Goal: Information Seeking & Learning: Find contact information

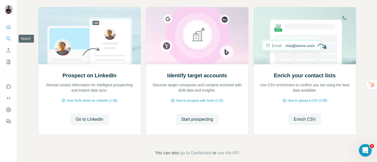
click at [7, 37] on icon "Search" at bounding box center [8, 38] width 5 height 5
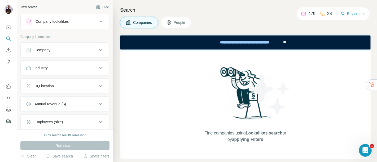
click at [65, 50] on div "Company" at bounding box center [62, 49] width 72 height 5
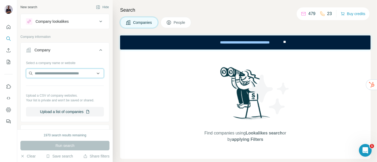
click at [63, 73] on input "text" at bounding box center [65, 74] width 78 height 10
click at [65, 20] on div "Company lookalikes" at bounding box center [52, 21] width 33 height 5
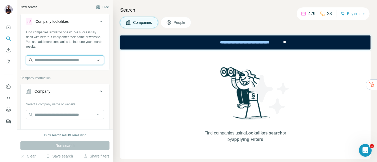
click at [61, 55] on input "text" at bounding box center [65, 60] width 78 height 10
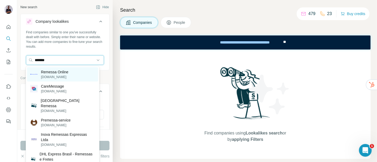
type input "*******"
click at [68, 74] on p "Remessa Online" at bounding box center [55, 71] width 28 height 5
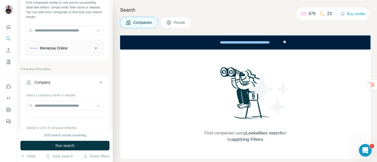
scroll to position [59, 0]
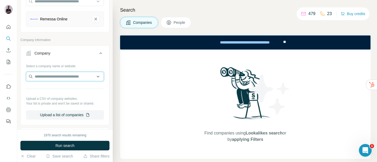
click at [68, 79] on input "text" at bounding box center [65, 77] width 78 height 10
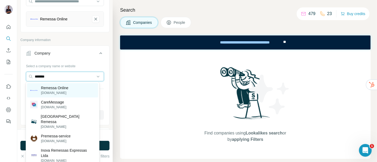
type input "*******"
click at [68, 88] on p "Remessa Online" at bounding box center [55, 87] width 28 height 5
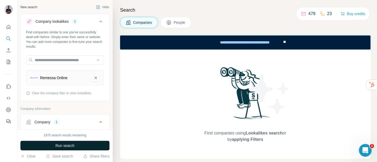
click at [70, 148] on span "Run search" at bounding box center [64, 145] width 19 height 5
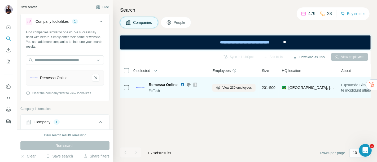
click at [161, 87] on span "Remessa Online" at bounding box center [163, 84] width 29 height 5
click at [162, 85] on span "Remessa Online" at bounding box center [163, 84] width 29 height 5
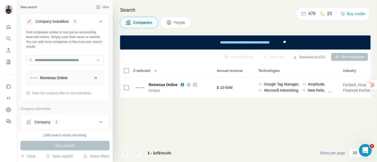
scroll to position [0, 281]
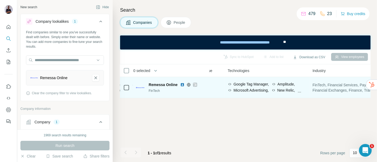
click at [261, 87] on div "Google Tag Manager, Amplitude, Microsoft Advertising, New Relic, Microsoft Clar…" at bounding box center [267, 88] width 78 height 12
drag, startPoint x: 270, startPoint y: 91, endPoint x: 294, endPoint y: 93, distance: 24.2
click at [269, 91] on span "Microsoft Advertising," at bounding box center [250, 90] width 35 height 5
click at [295, 92] on div "New Relic," at bounding box center [283, 90] width 24 height 5
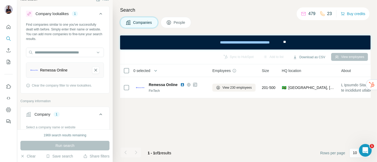
scroll to position [0, 0]
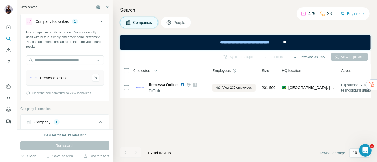
click at [98, 24] on icon at bounding box center [101, 21] width 6 height 6
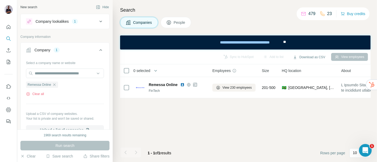
click at [99, 50] on icon at bounding box center [100, 50] width 3 height 2
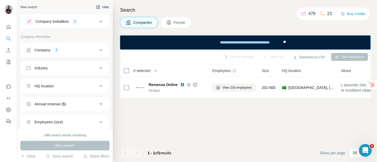
click at [98, 9] on button "Hide" at bounding box center [102, 7] width 20 height 8
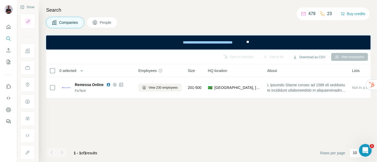
click at [108, 21] on span "People" at bounding box center [106, 22] width 12 height 5
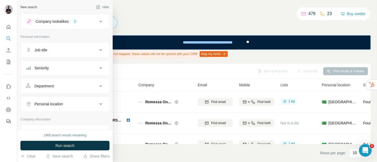
click at [98, 23] on icon at bounding box center [101, 21] width 6 height 6
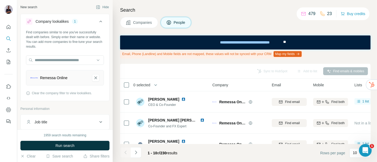
click at [98, 23] on icon at bounding box center [101, 21] width 6 height 6
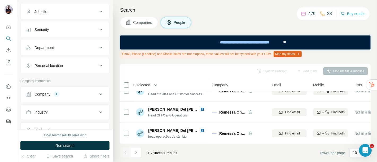
scroll to position [29, 0]
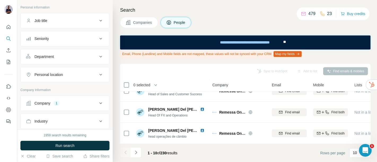
click at [88, 75] on div "Personal location" at bounding box center [62, 74] width 72 height 5
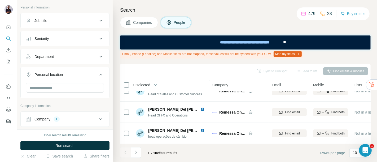
click at [88, 75] on div "Personal location" at bounding box center [62, 74] width 72 height 5
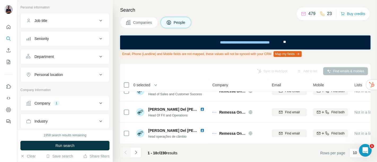
click at [82, 21] on div "Job title" at bounding box center [62, 20] width 72 height 5
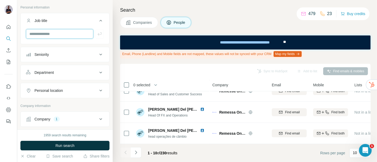
click at [72, 36] on input "text" at bounding box center [59, 34] width 67 height 10
click at [79, 30] on input "text" at bounding box center [59, 34] width 67 height 10
type input "*"
type input "*********"
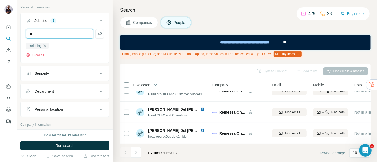
type input "**"
type input "*******"
type input "********"
type input "*******"
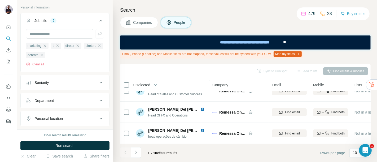
click at [76, 95] on button "Department" at bounding box center [65, 100] width 89 height 13
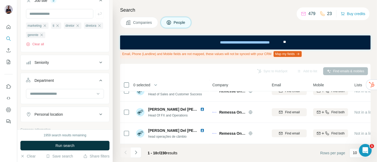
scroll to position [88, 0]
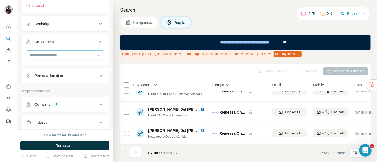
click at [65, 54] on input at bounding box center [61, 55] width 65 height 6
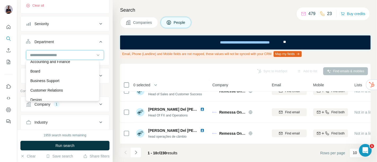
scroll to position [0, 0]
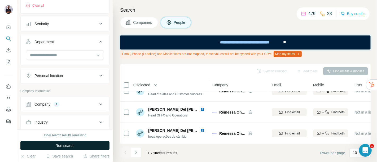
click at [81, 145] on button "Run search" at bounding box center [64, 146] width 89 height 10
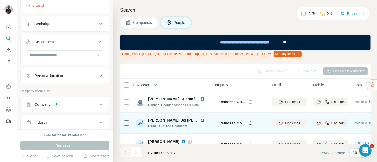
click at [200, 120] on img at bounding box center [202, 120] width 4 height 4
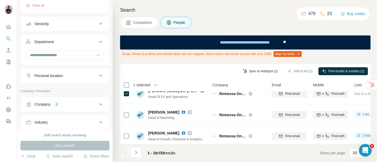
click at [261, 72] on button "Sync to HubSpot (1)" at bounding box center [260, 71] width 42 height 8
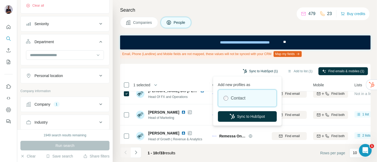
click at [261, 72] on button "Sync to HubSpot (1)" at bounding box center [260, 71] width 42 height 8
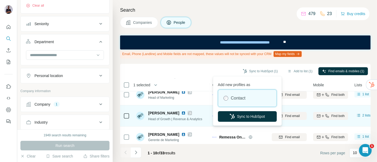
scroll to position [59, 0]
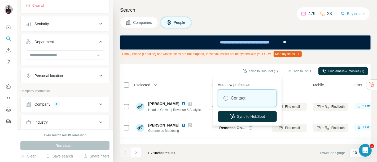
click at [212, 153] on footer "1 - 10 of 33 results Rows per page 10" at bounding box center [245, 153] width 250 height 18
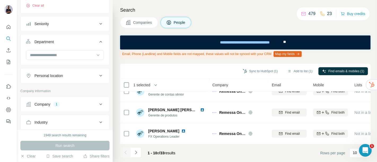
scroll to position [147, 0]
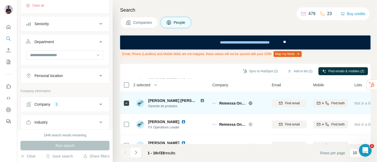
click at [200, 100] on img at bounding box center [202, 101] width 4 height 4
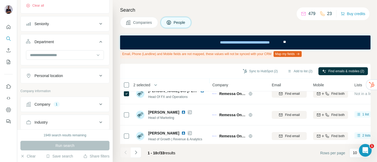
scroll to position [0, 0]
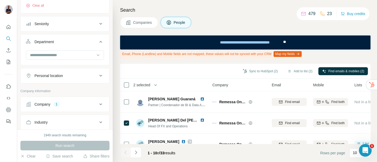
click at [253, 74] on button "Sync to HubSpot (2)" at bounding box center [260, 71] width 42 height 8
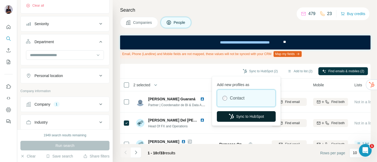
click at [240, 116] on button "Sync to HubSpot" at bounding box center [246, 116] width 59 height 11
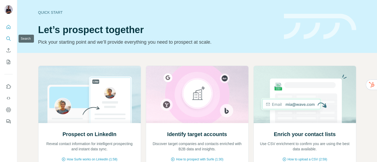
click at [9, 38] on icon "Search" at bounding box center [8, 38] width 5 height 5
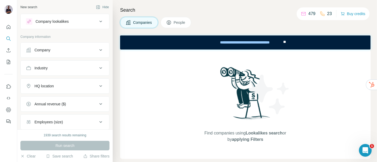
click at [173, 23] on button "People" at bounding box center [176, 22] width 31 height 11
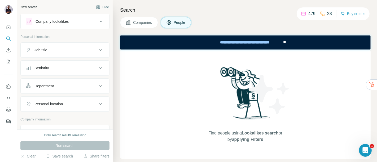
click at [75, 21] on div "Company lookalikes" at bounding box center [62, 21] width 72 height 6
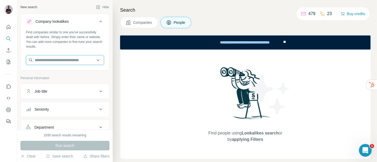
click at [57, 59] on input "text" at bounding box center [65, 60] width 78 height 10
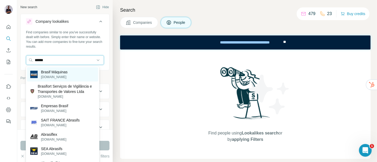
type input "******"
click at [67, 72] on p "Brasif Máquinas" at bounding box center [54, 71] width 27 height 5
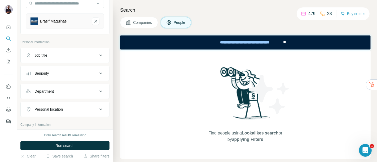
scroll to position [59, 0]
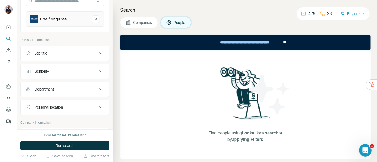
click at [63, 54] on div "Job title" at bounding box center [62, 53] width 72 height 5
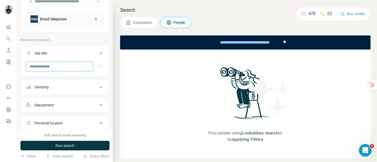
click at [65, 68] on input "text" at bounding box center [59, 67] width 67 height 10
type input "*********"
click at [65, 68] on input "text" at bounding box center [59, 67] width 67 height 10
type input "**********"
type input "**"
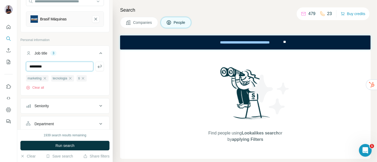
type input "*********"
type input "**********"
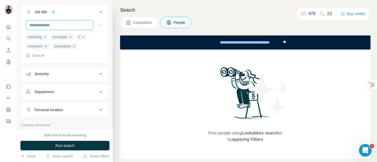
scroll to position [118, 0]
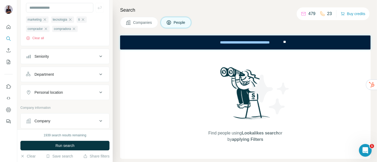
click at [71, 54] on div "Seniority" at bounding box center [62, 56] width 72 height 5
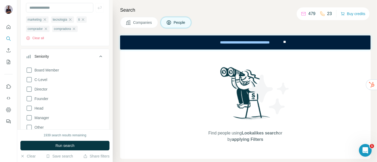
scroll to position [147, 0]
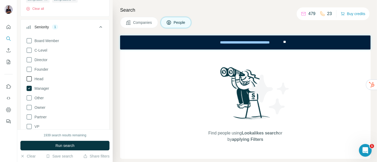
click at [29, 80] on icon at bounding box center [29, 79] width 6 height 6
click at [30, 59] on icon at bounding box center [29, 60] width 6 height 6
click at [29, 50] on icon at bounding box center [29, 50] width 6 height 6
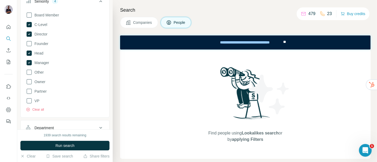
scroll to position [206, 0]
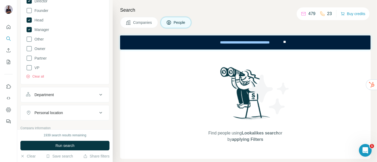
click at [25, 37] on div "Board Member C-Level Director Founder Head Manager Other Owner Partner VP Clear…" at bounding box center [65, 30] width 89 height 107
click at [27, 37] on icon at bounding box center [29, 39] width 6 height 6
click at [29, 68] on icon at bounding box center [29, 68] width 6 height 6
click at [67, 113] on div "Personal location" at bounding box center [62, 112] width 72 height 5
click at [67, 112] on div "Personal location" at bounding box center [62, 112] width 72 height 5
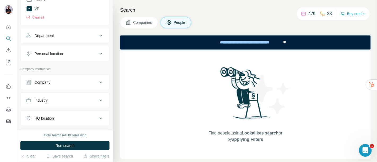
scroll to position [324, 0]
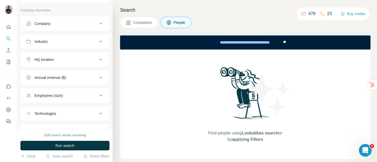
click at [69, 21] on div "Company" at bounding box center [62, 23] width 72 height 5
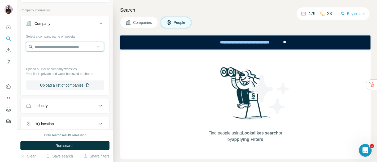
click at [68, 48] on input "text" at bounding box center [65, 47] width 78 height 10
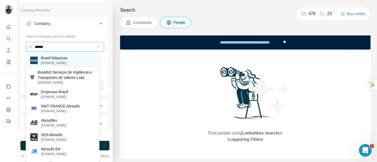
type input "******"
click at [63, 61] on p "[DOMAIN_NAME]" at bounding box center [54, 63] width 27 height 5
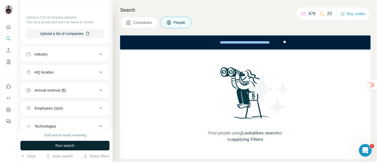
scroll to position [477, 0]
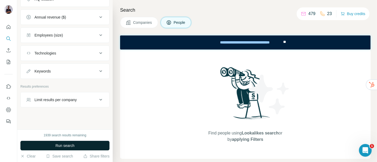
click at [78, 146] on button "Run search" at bounding box center [64, 146] width 89 height 10
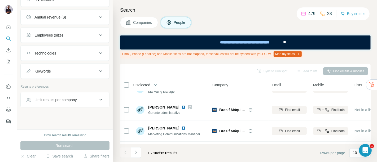
scroll to position [103, 0]
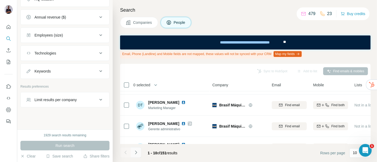
click at [138, 150] on button "Navigate to next page" at bounding box center [136, 152] width 11 height 11
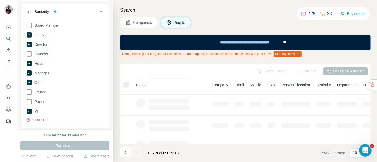
scroll to position [153, 0]
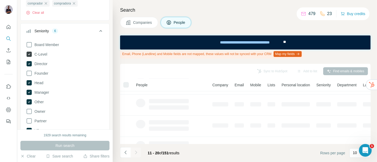
click at [30, 53] on icon at bounding box center [29, 54] width 5 height 5
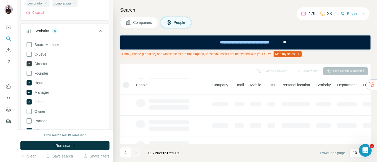
click at [30, 63] on icon at bounding box center [29, 63] width 5 height 5
click at [29, 82] on icon at bounding box center [29, 83] width 2 height 2
click at [30, 91] on icon at bounding box center [29, 92] width 5 height 5
click at [29, 103] on icon at bounding box center [29, 101] width 5 height 5
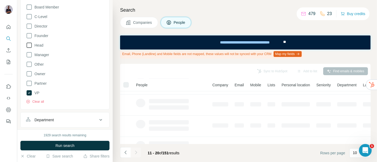
scroll to position [212, 0]
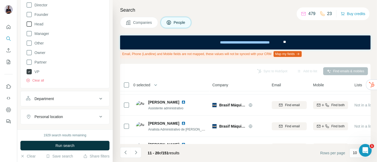
click at [29, 72] on icon at bounding box center [29, 72] width 2 height 2
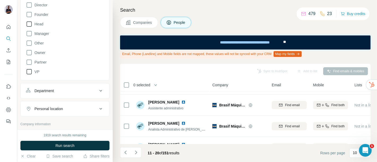
click at [66, 146] on span "Run search" at bounding box center [64, 145] width 19 height 5
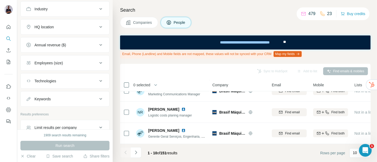
scroll to position [442, 0]
click at [71, 27] on div "HQ location" at bounding box center [62, 26] width 72 height 5
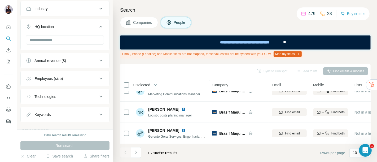
click at [71, 27] on div "HQ location" at bounding box center [62, 26] width 72 height 5
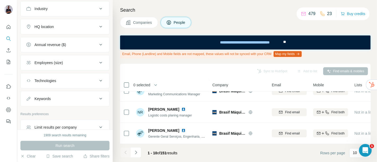
click at [78, 61] on div "Employees (size)" at bounding box center [62, 62] width 72 height 5
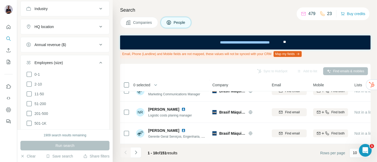
click at [78, 61] on div "Employees (size)" at bounding box center [62, 62] width 72 height 5
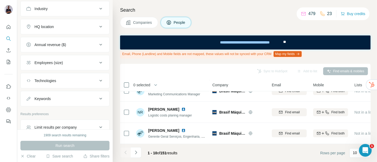
click at [80, 80] on div "Technologies" at bounding box center [62, 80] width 72 height 5
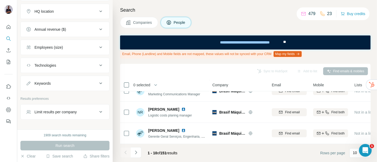
scroll to position [469, 0]
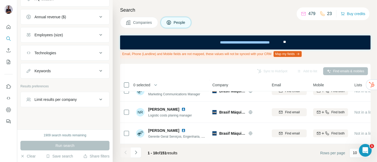
click at [83, 73] on button "Keywords" at bounding box center [65, 71] width 89 height 13
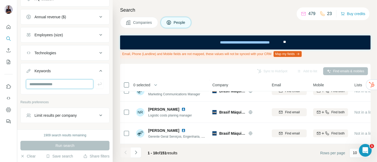
click at [72, 81] on input "text" at bounding box center [59, 85] width 67 height 10
type input "*********"
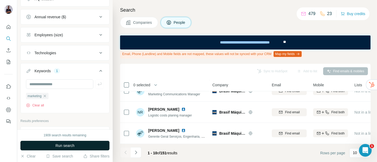
click at [83, 144] on button "Run search" at bounding box center [64, 146] width 89 height 10
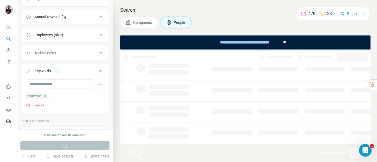
scroll to position [148, 0]
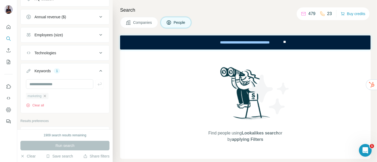
click at [47, 95] on icon "button" at bounding box center [45, 96] width 4 height 4
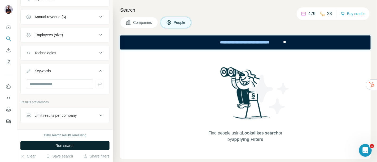
click at [76, 148] on button "Run search" at bounding box center [64, 146] width 89 height 10
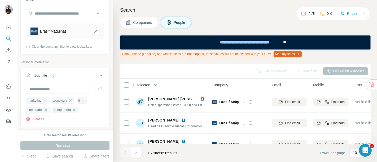
scroll to position [88, 0]
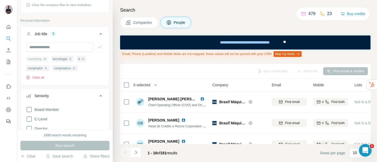
click at [45, 59] on icon "button" at bounding box center [45, 59] width 4 height 4
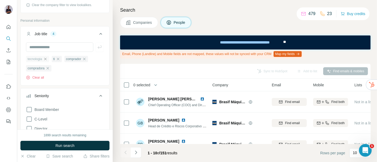
click at [46, 60] on icon "button" at bounding box center [45, 59] width 4 height 4
click at [59, 59] on icon "button" at bounding box center [59, 59] width 2 height 2
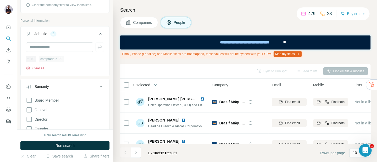
click at [35, 66] on button "Clear all" at bounding box center [35, 68] width 18 height 5
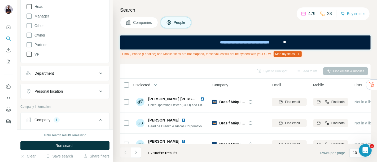
scroll to position [235, 0]
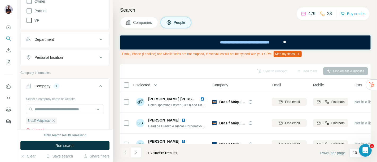
click at [62, 38] on div "Department" at bounding box center [62, 39] width 72 height 5
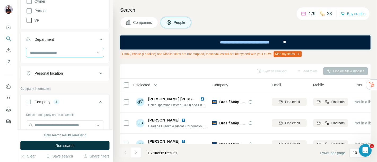
click at [76, 54] on input at bounding box center [61, 53] width 65 height 6
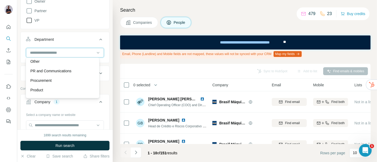
scroll to position [132, 0]
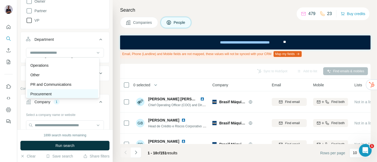
click at [64, 90] on div "Procurement" at bounding box center [62, 94] width 71 height 10
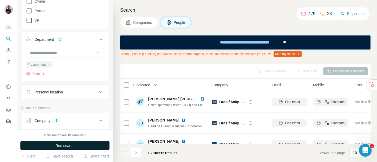
click at [68, 145] on span "Run search" at bounding box center [64, 145] width 19 height 5
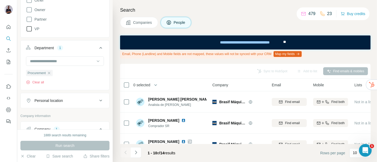
scroll to position [235, 0]
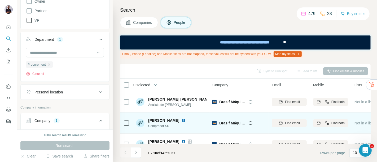
click at [186, 119] on img at bounding box center [183, 120] width 4 height 4
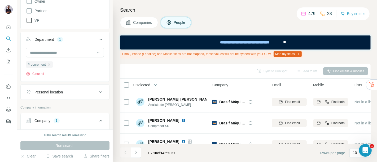
drag, startPoint x: 186, startPoint y: 120, endPoint x: 196, endPoint y: 149, distance: 31.2
click at [197, 154] on footer "1 - 10 of 14 results Rows per page 10" at bounding box center [245, 153] width 250 height 18
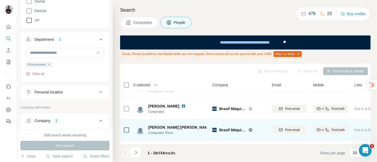
scroll to position [103, 0]
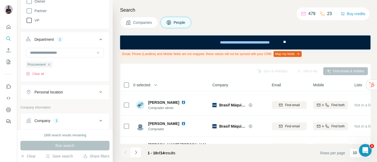
drag, startPoint x: 193, startPoint y: 113, endPoint x: 185, endPoint y: 146, distance: 33.8
click at [185, 146] on footer "1 - 10 of 14 results Rows per page 10" at bounding box center [245, 153] width 250 height 18
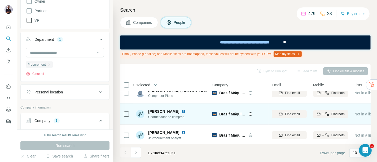
scroll to position [162, 0]
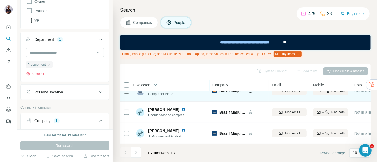
click at [184, 108] on img at bounding box center [183, 110] width 4 height 4
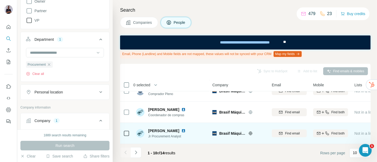
scroll to position [133, 0]
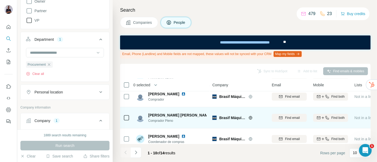
click at [214, 114] on img at bounding box center [215, 115] width 2 height 4
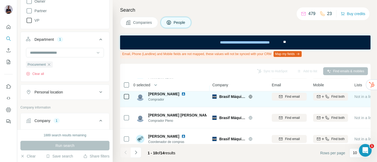
click at [186, 94] on img at bounding box center [183, 94] width 4 height 4
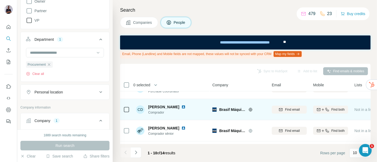
scroll to position [73, 0]
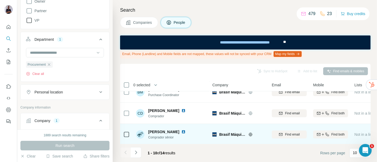
click at [181, 130] on img at bounding box center [183, 132] width 4 height 4
